Goal: Information Seeking & Learning: Compare options

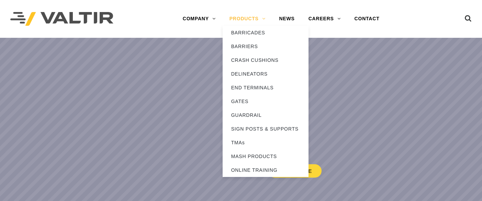
click at [250, 16] on link "PRODUCTS" at bounding box center [247, 19] width 50 height 14
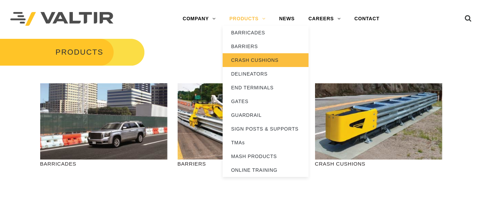
click at [245, 58] on link "CRASH CUSHIONS" at bounding box center [265, 60] width 86 height 14
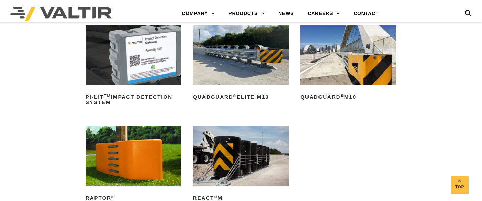
scroll to position [183, 0]
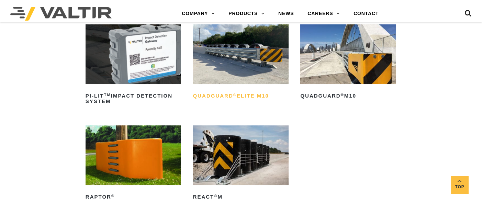
click at [255, 94] on h2 "QuadGuard ® Elite M10" at bounding box center [240, 95] width 95 height 11
click at [221, 195] on h2 "REACT ® M" at bounding box center [240, 196] width 95 height 11
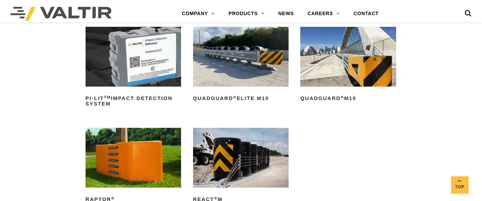
scroll to position [229, 0]
